Goal: Communication & Community: Answer question/provide support

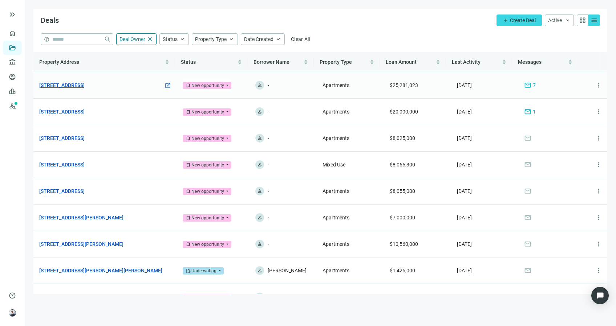
click at [82, 88] on link "[STREET_ADDRESS]" at bounding box center [61, 85] width 45 height 8
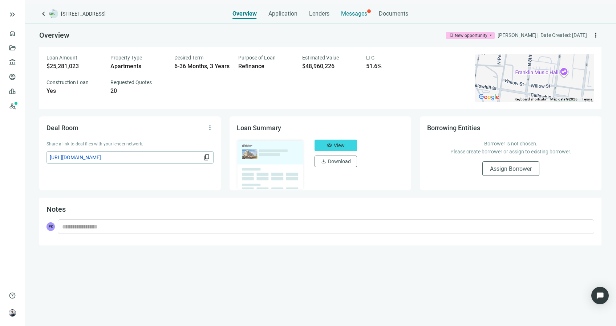
click at [355, 11] on span "Messages" at bounding box center [354, 13] width 26 height 7
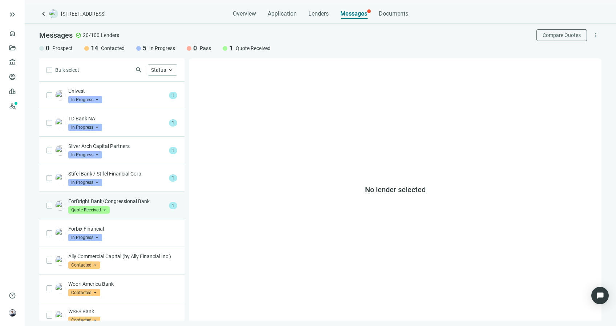
click at [139, 204] on p "ForBright Bank/Congressional Bank" at bounding box center [117, 201] width 98 height 7
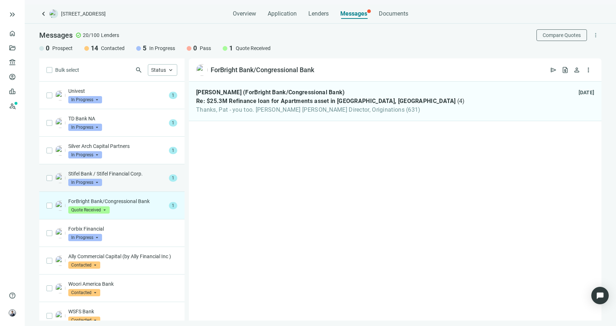
click at [143, 177] on p "Stifel Bank / Stifel Financial Corp." at bounding box center [117, 173] width 98 height 7
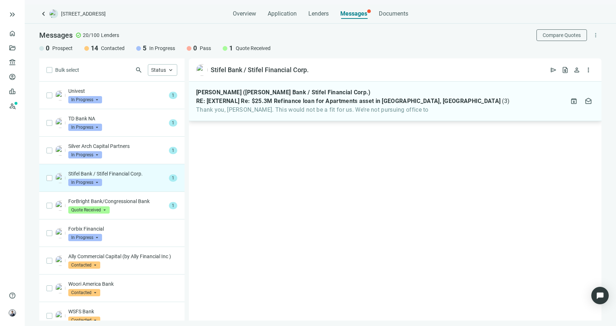
click at [299, 110] on span "Thank you, [PERSON_NAME]. This would not be a fit for us. We’re not pursuing of…" at bounding box center [352, 109] width 313 height 7
